Goal: Task Accomplishment & Management: Complete application form

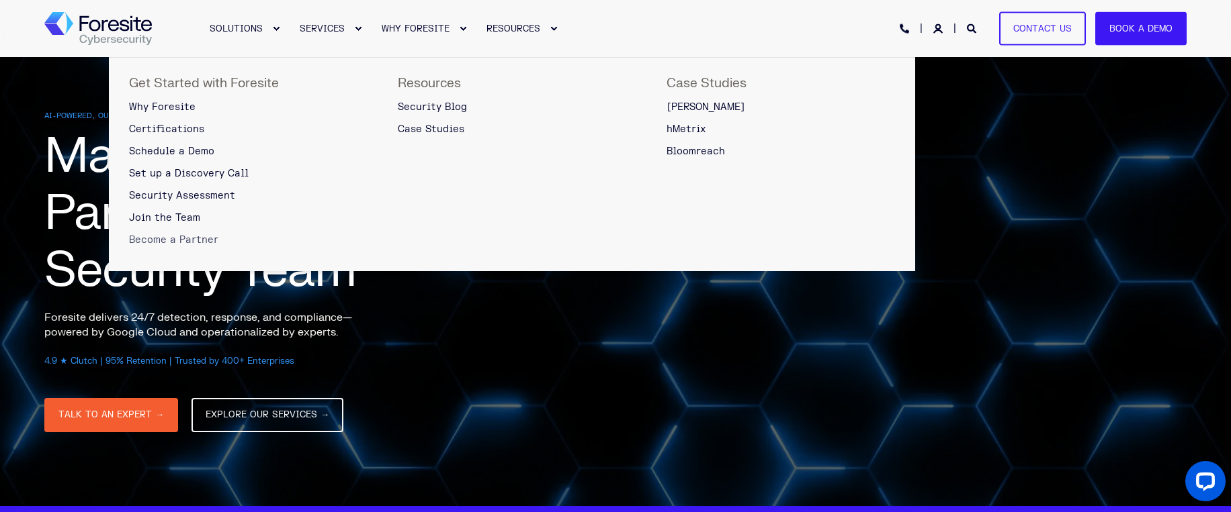
click at [197, 236] on span "Become a Partner" at bounding box center [173, 239] width 89 height 11
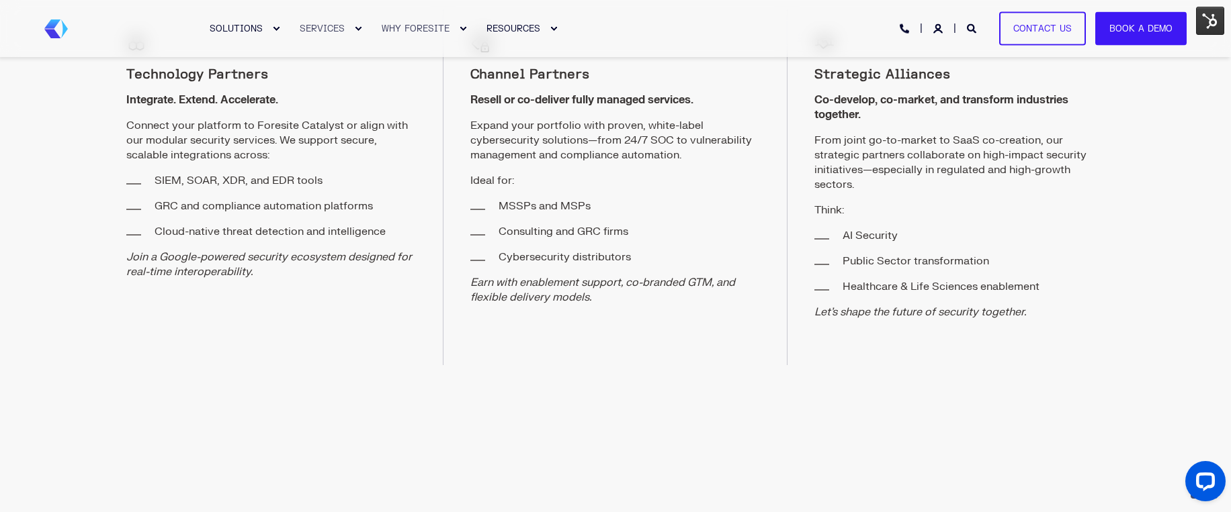
scroll to position [768, 0]
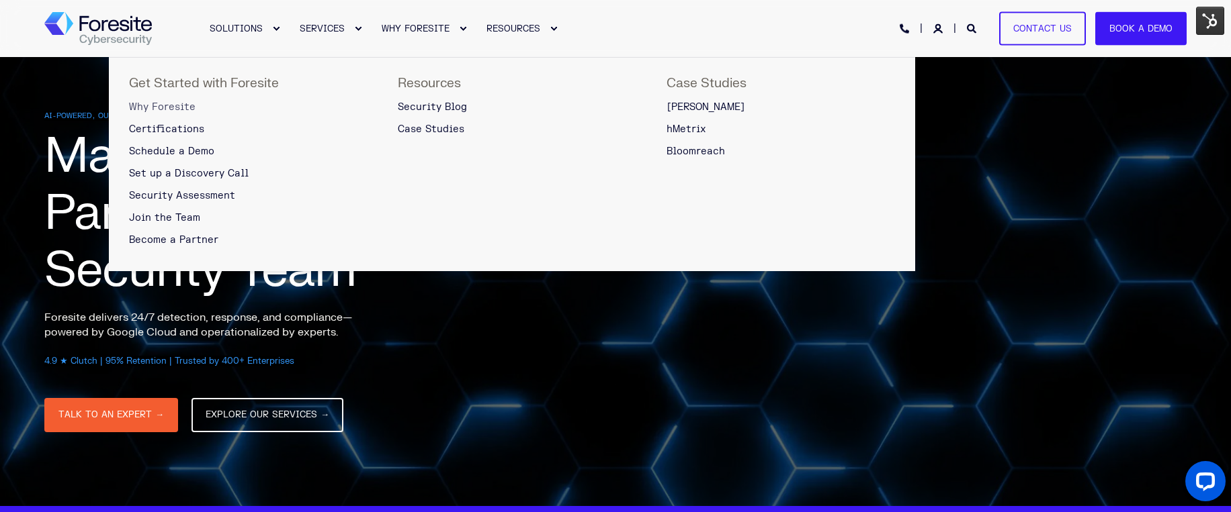
click at [188, 107] on span "Why Foresite" at bounding box center [162, 106] width 66 height 11
